Goal: Complete application form

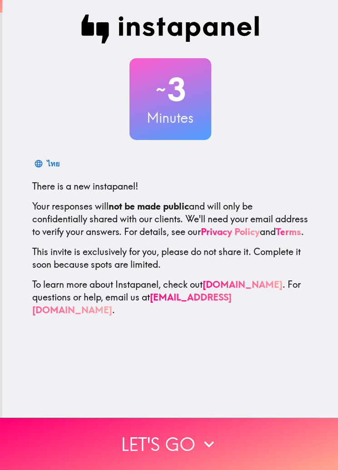
click at [181, 211] on button "Let's go" at bounding box center [169, 443] width 338 height 52
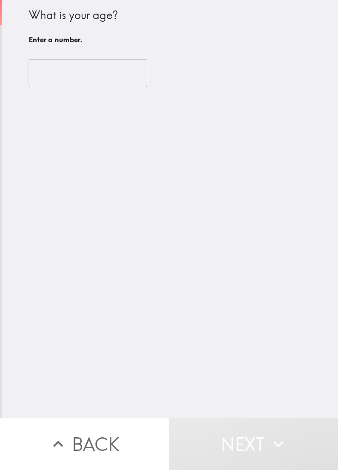
click at [112, 79] on input "number" at bounding box center [88, 73] width 119 height 28
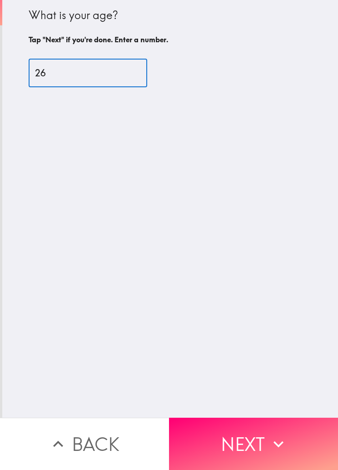
type input "26"
click at [289, 211] on div "What is your age? Tap "Next" if you're done. Enter a number. 26 ​" at bounding box center [170, 208] width 336 height 417
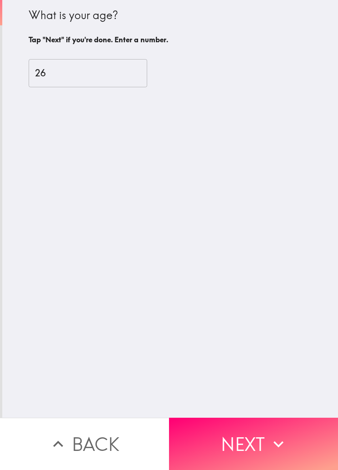
click at [263, 211] on button "Next" at bounding box center [253, 443] width 169 height 52
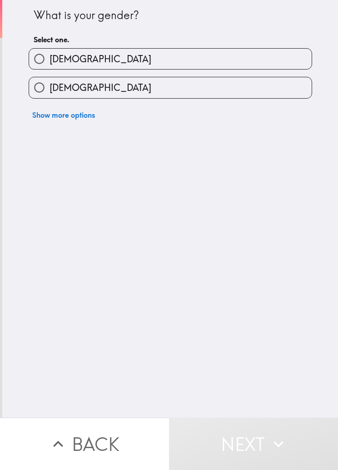
click at [290, 84] on label "[DEMOGRAPHIC_DATA]" at bounding box center [170, 87] width 283 height 20
click at [50, 84] on input "[DEMOGRAPHIC_DATA]" at bounding box center [39, 87] width 20 height 20
radio input "true"
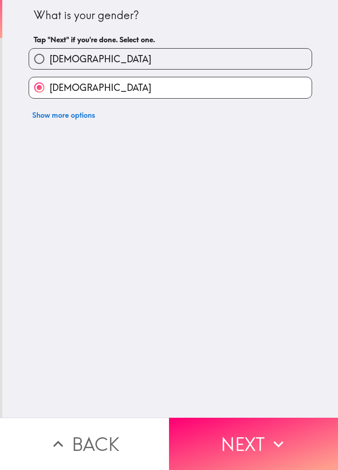
click at [282, 211] on button "Next" at bounding box center [253, 443] width 169 height 52
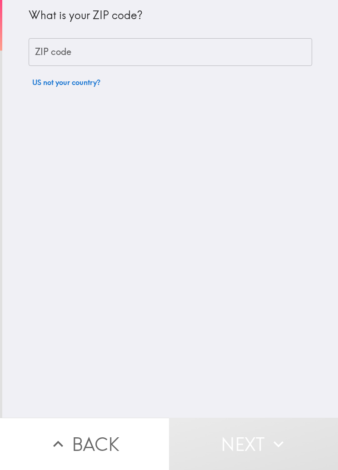
click at [296, 62] on input "ZIP code" at bounding box center [170, 52] width 283 height 28
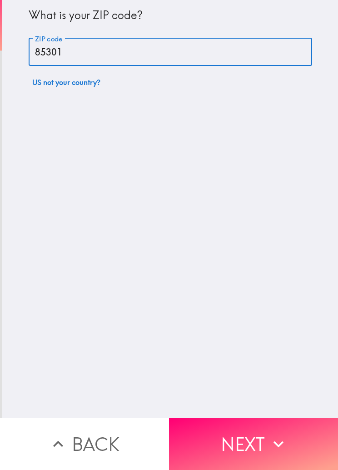
type input "85301"
click at [299, 203] on div "What is your ZIP code? ZIP code 85301 ZIP code US not your country?" at bounding box center [170, 208] width 336 height 417
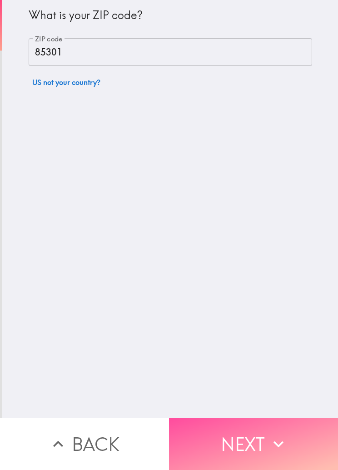
click at [275, 211] on icon "button" at bounding box center [278, 444] width 20 height 20
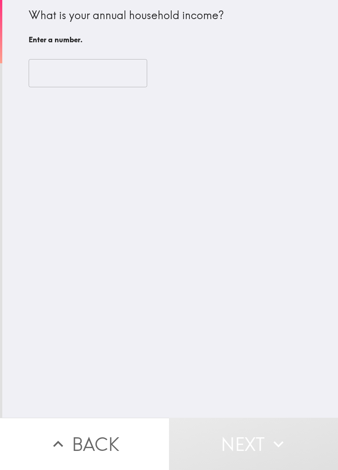
click at [119, 78] on input "number" at bounding box center [88, 73] width 119 height 28
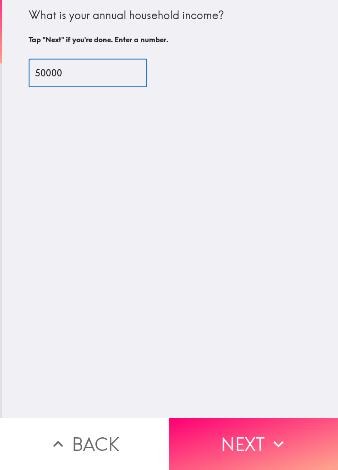
type input "50000"
click at [287, 211] on div "What is your annual household income? Tap "Next" if you're done. Enter a number…" at bounding box center [170, 208] width 336 height 417
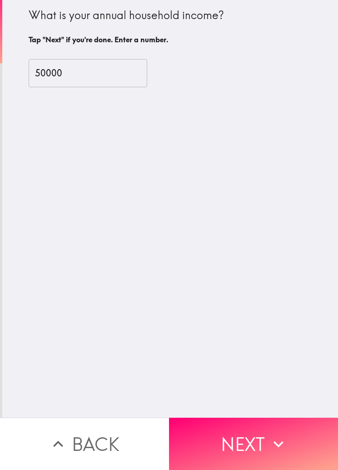
click at [268, 211] on icon "button" at bounding box center [278, 444] width 20 height 20
